Goal: Transaction & Acquisition: Purchase product/service

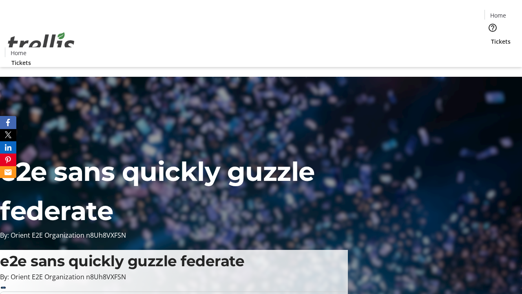
click at [491, 37] on span "Tickets" at bounding box center [501, 41] width 20 height 9
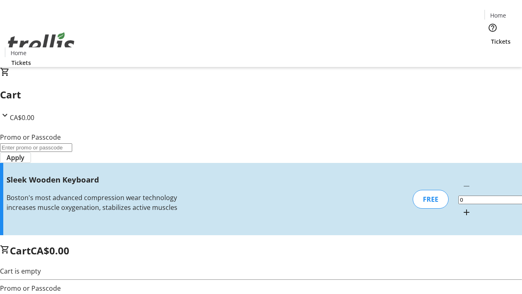
click at [462, 207] on mat-icon "Increment by one" at bounding box center [467, 212] width 10 height 10
type input "1"
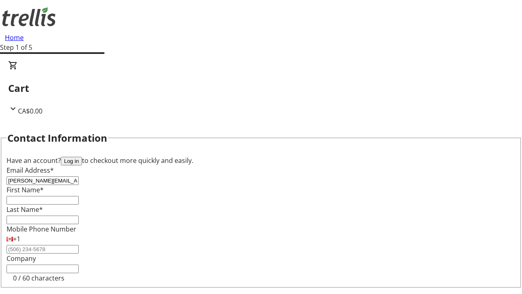
type input "[PERSON_NAME][EMAIL_ADDRESS][DOMAIN_NAME]"
type input "[PERSON_NAME]"
